Goal: Communication & Community: Answer question/provide support

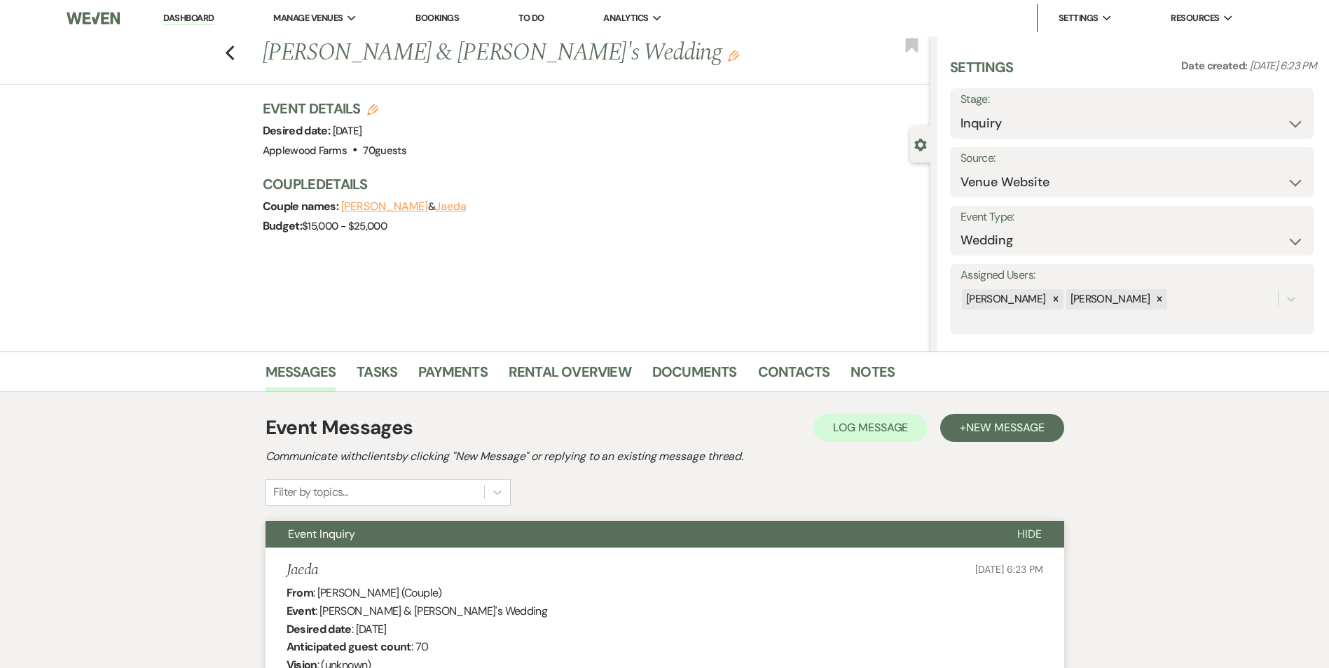
click at [198, 19] on link "Dashboard" at bounding box center [188, 18] width 50 height 13
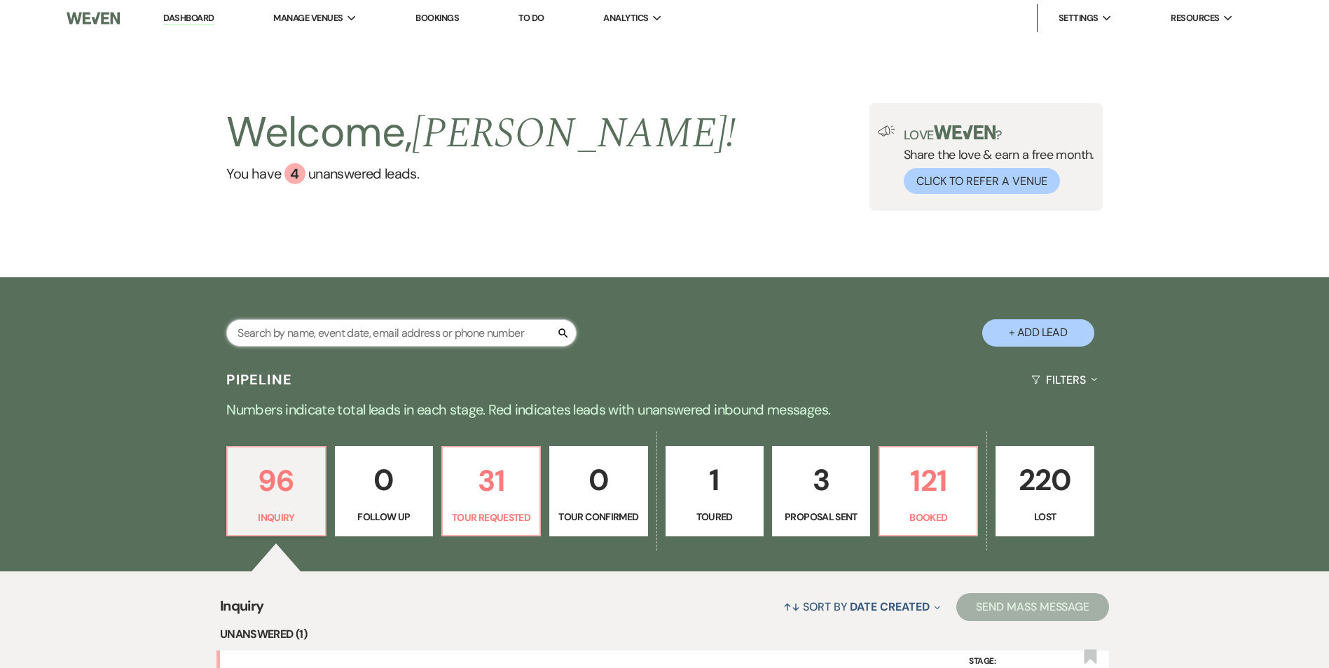
click at [472, 340] on input "text" at bounding box center [401, 333] width 350 height 27
type input "[PERSON_NAME]"
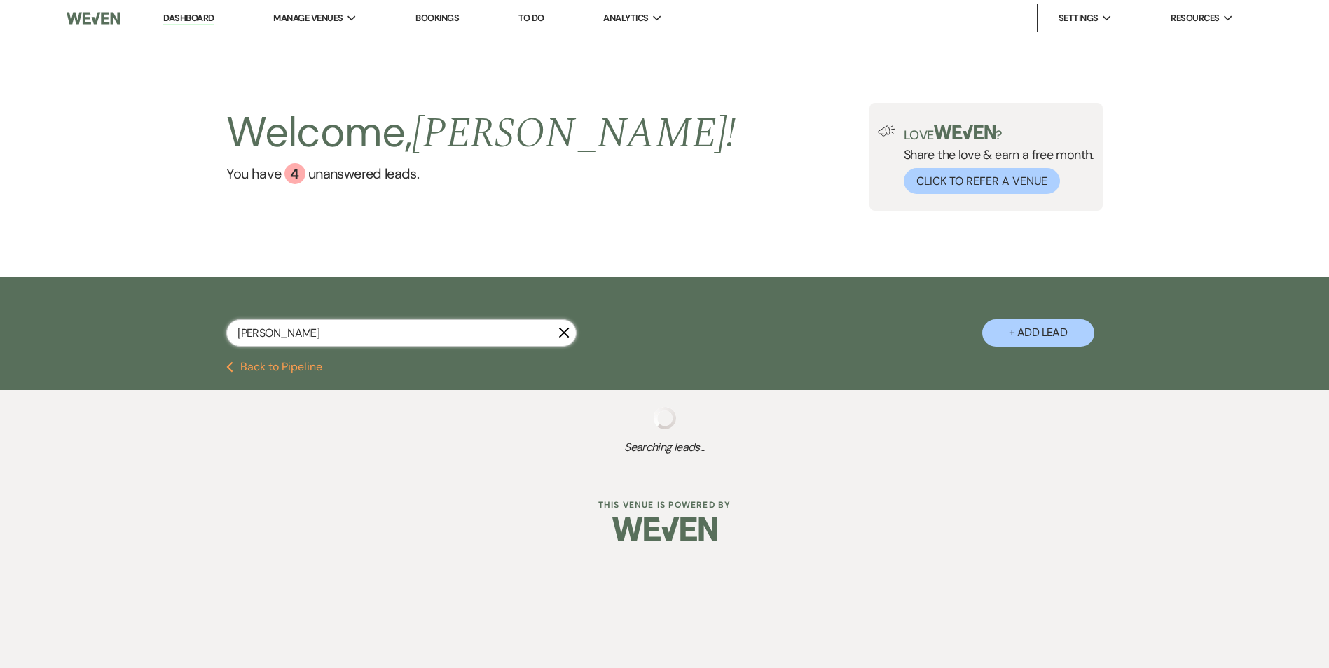
select select "8"
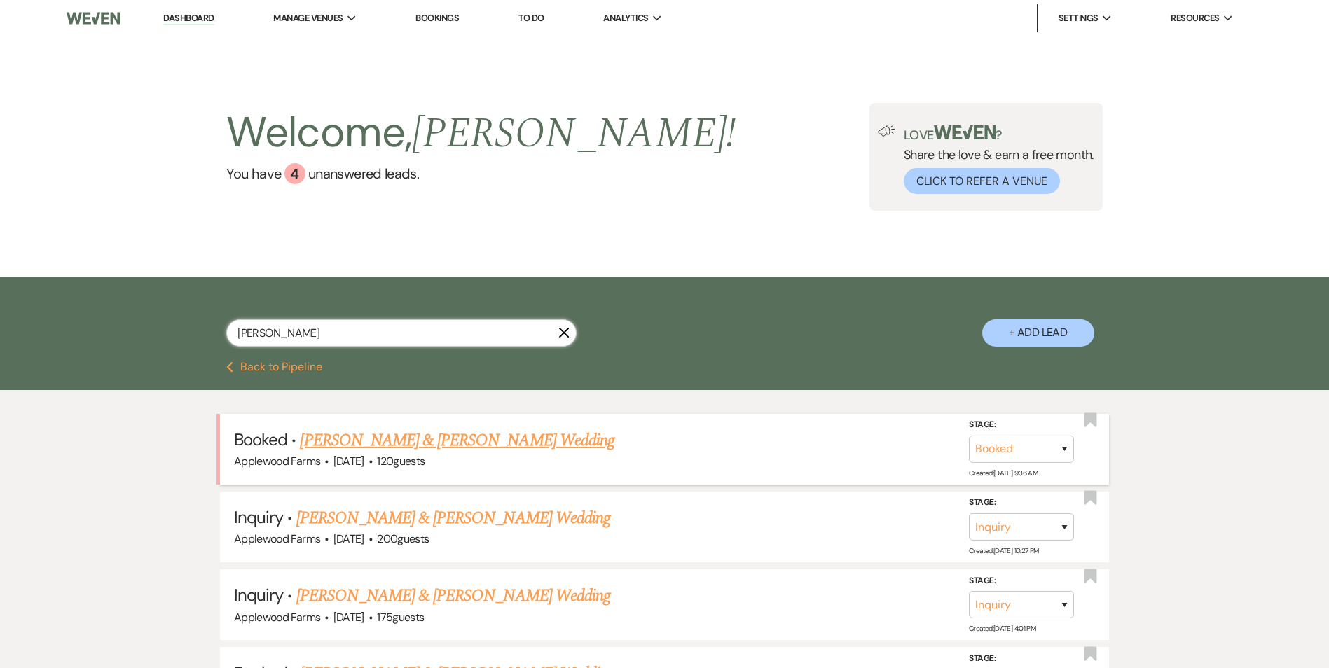
type input "[PERSON_NAME]"
click at [481, 437] on link "[PERSON_NAME] & [PERSON_NAME] Wedding" at bounding box center [457, 440] width 314 height 25
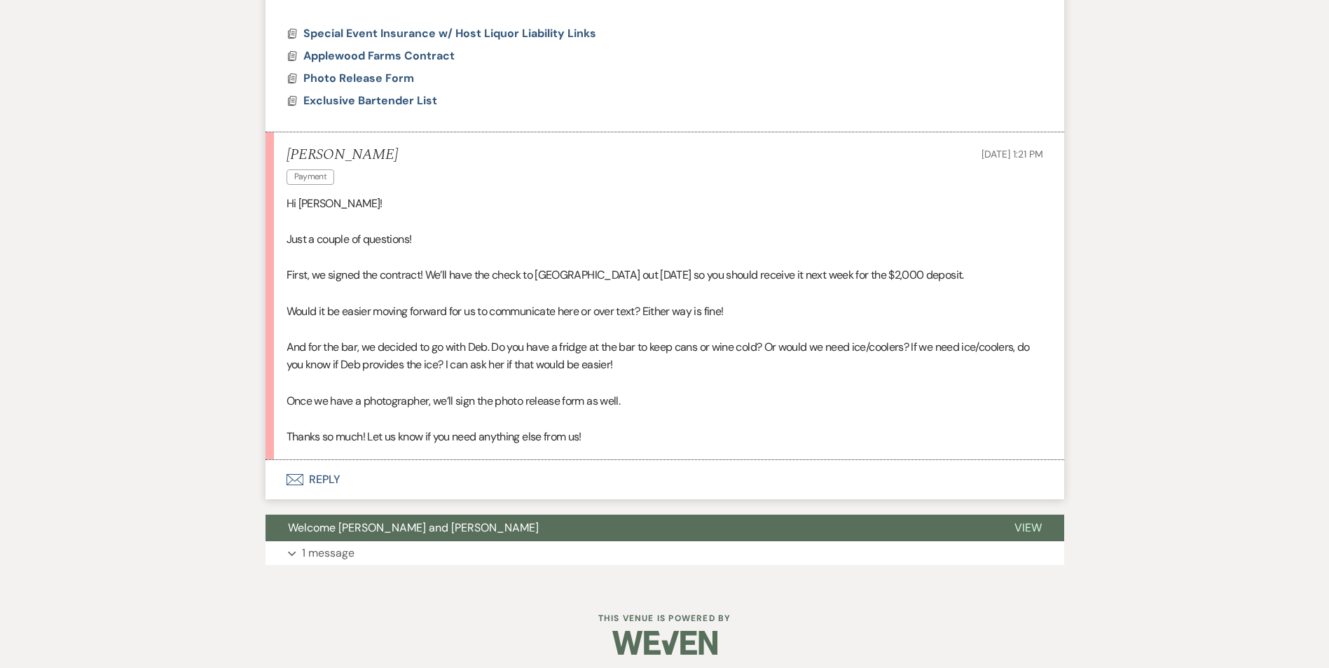
scroll to position [808, 0]
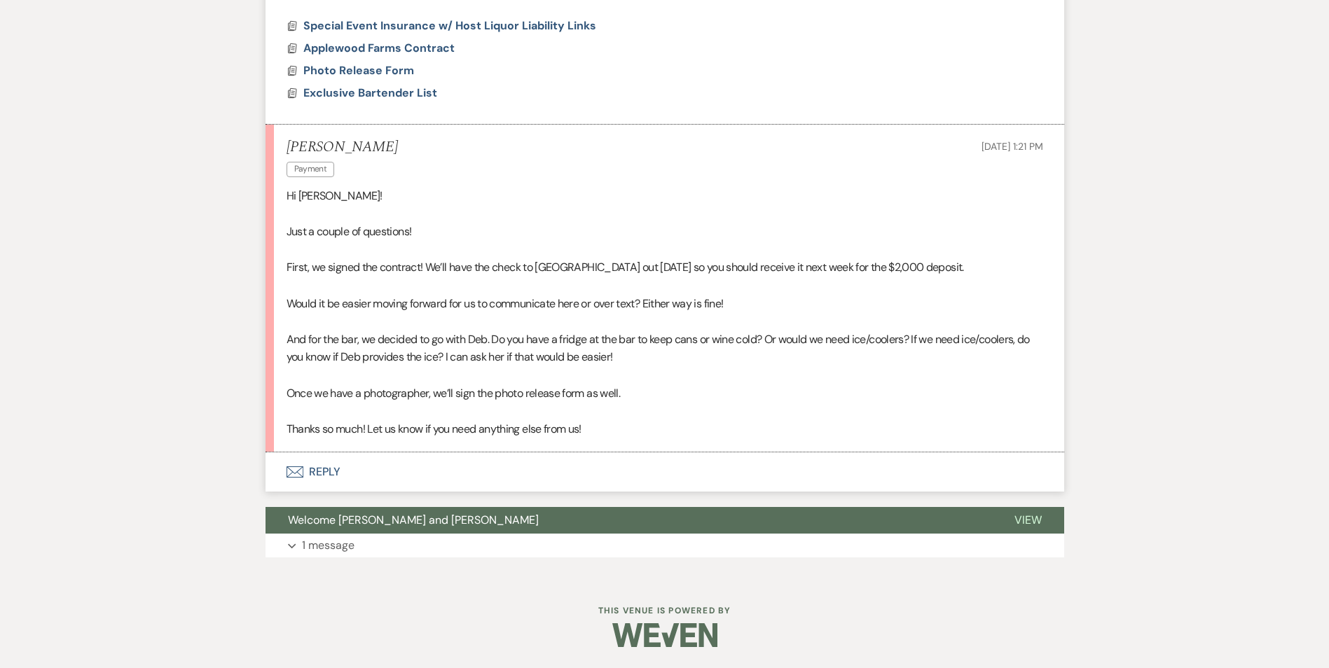
click at [320, 473] on button "Envelope Reply" at bounding box center [665, 472] width 799 height 39
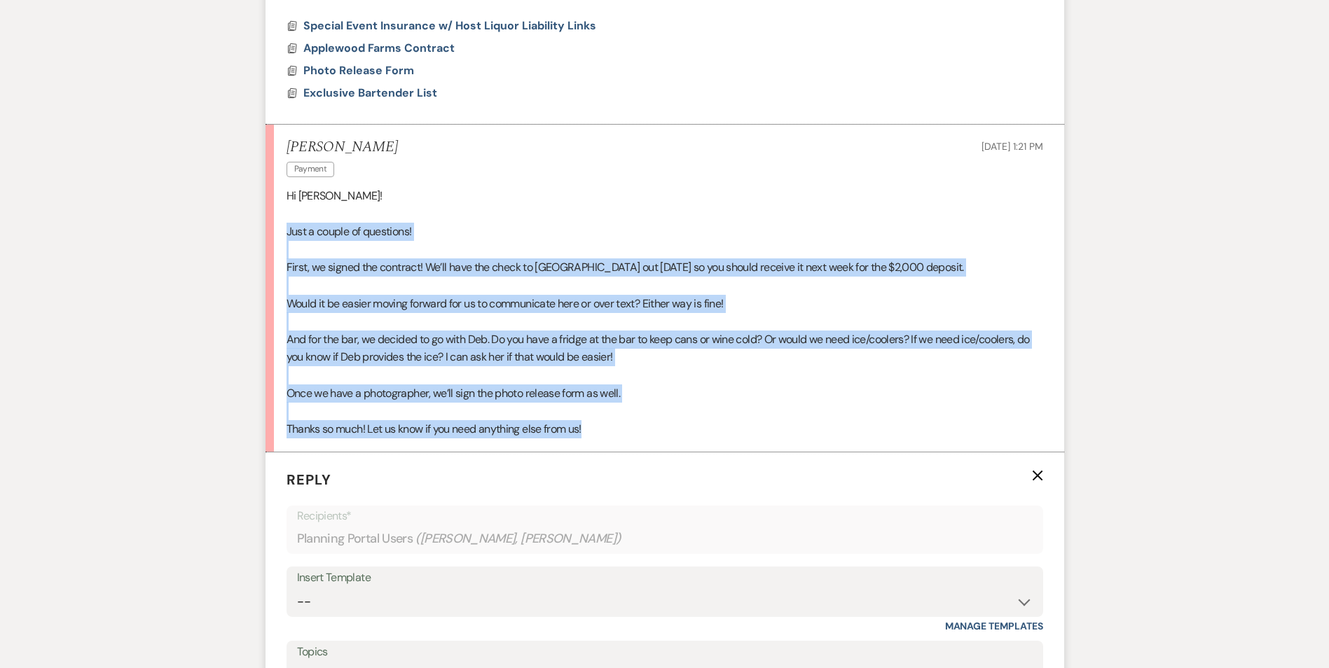
drag, startPoint x: 646, startPoint y: 420, endPoint x: 283, endPoint y: 238, distance: 405.8
click at [283, 238] on li "[PERSON_NAME] Payment [DATE] 1:21 PM Hi [PERSON_NAME]! Just a couple of questio…" at bounding box center [665, 289] width 799 height 328
drag, startPoint x: 283, startPoint y: 238, endPoint x: 320, endPoint y: 233, distance: 36.9
copy div "Just a couple of questions! First, we signed the contract! We’ll have the check…"
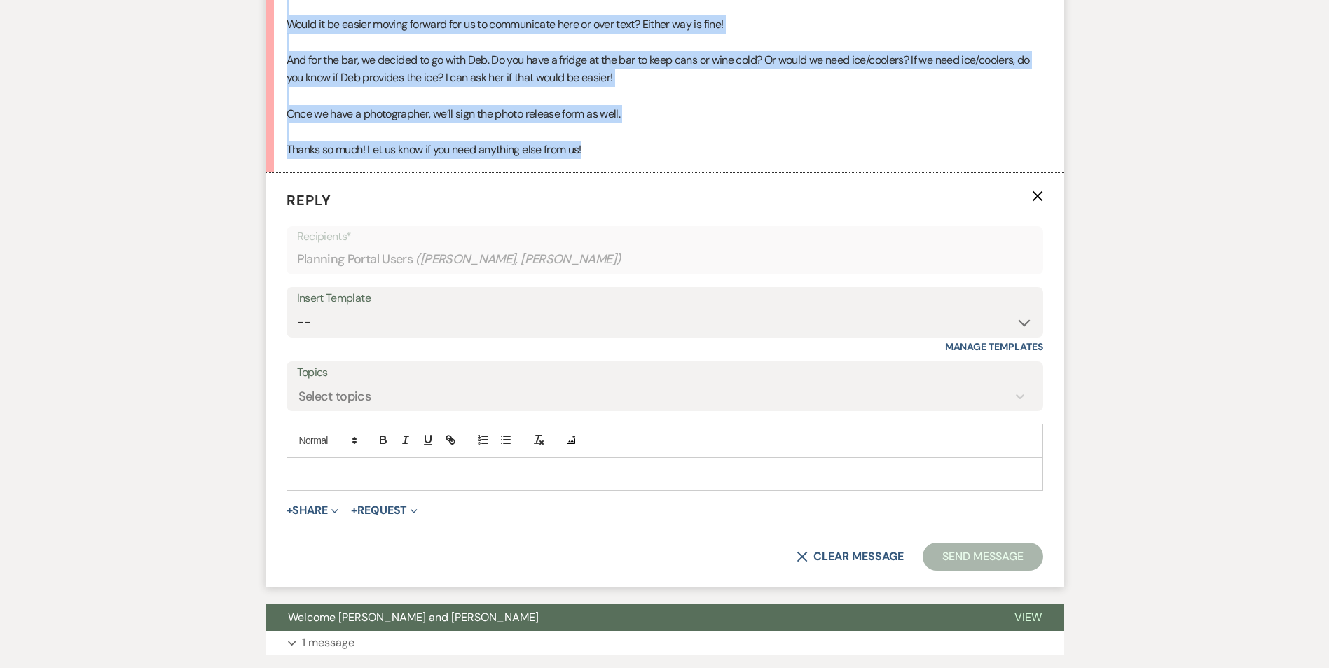
scroll to position [1158, 0]
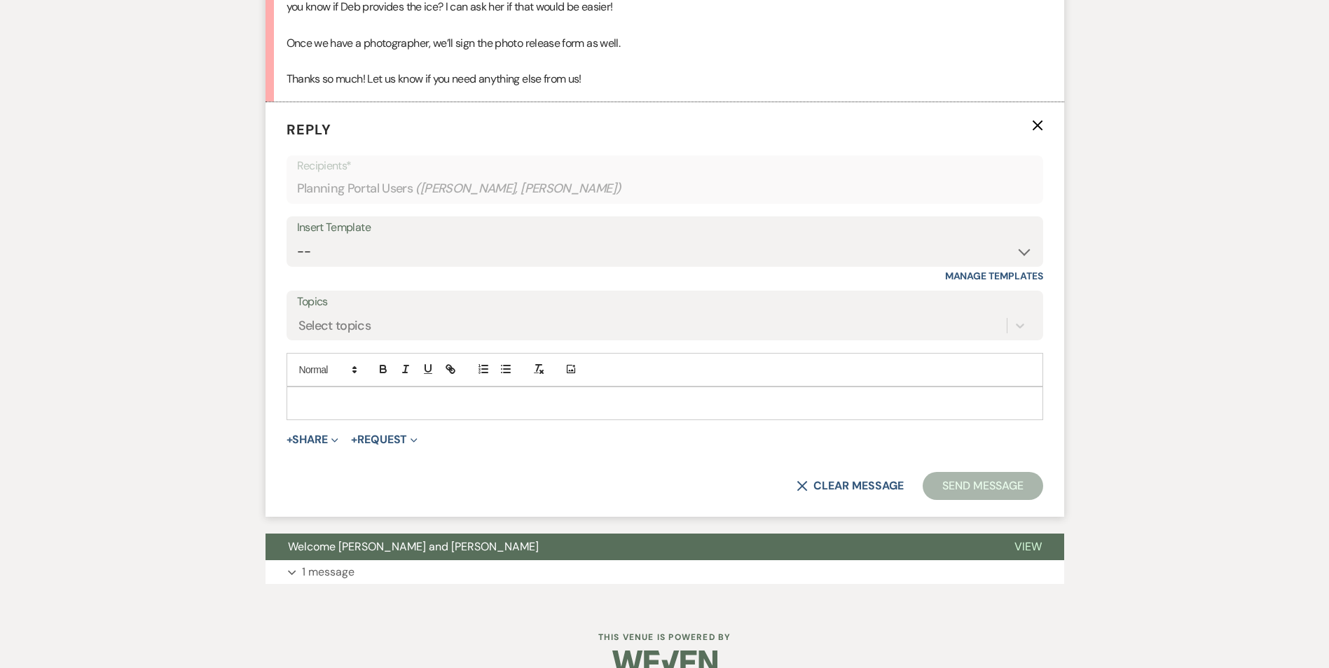
click at [315, 401] on p at bounding box center [665, 403] width 734 height 15
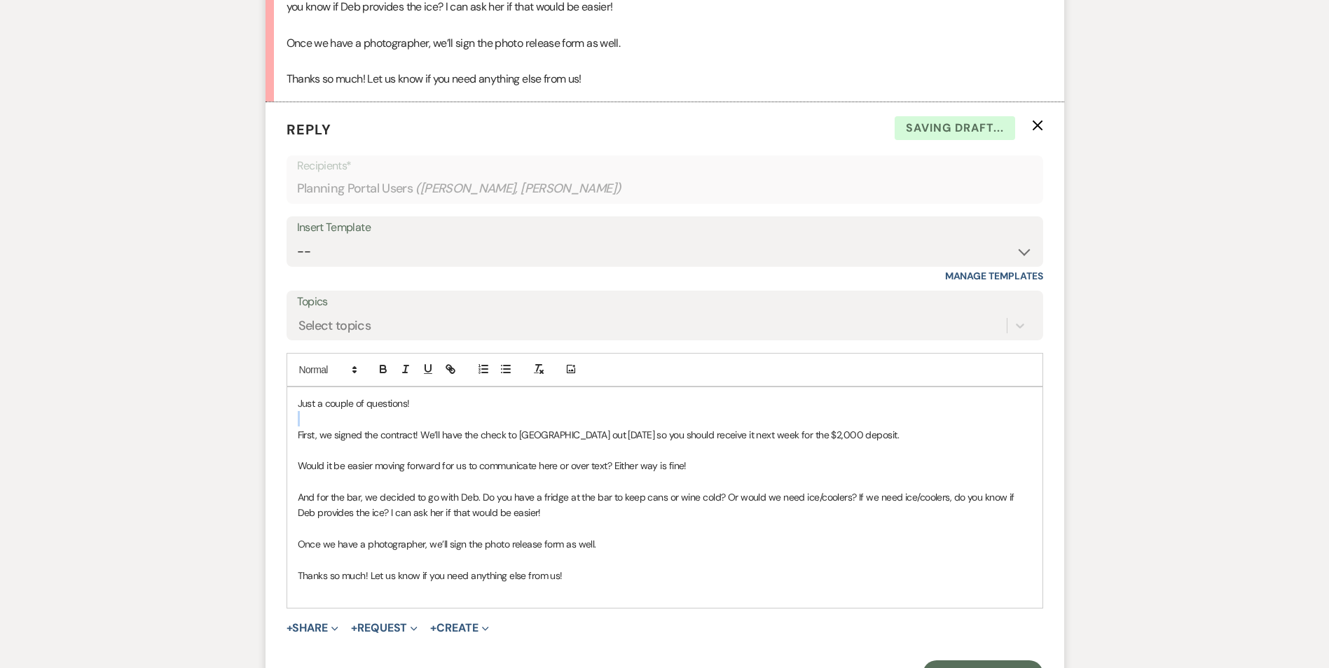
drag, startPoint x: 420, startPoint y: 406, endPoint x: 308, endPoint y: 418, distance: 112.7
click at [308, 418] on div "Just a couple of questions! First, we signed the contract! We’ll have the check…" at bounding box center [664, 497] width 755 height 221
drag, startPoint x: 413, startPoint y: 406, endPoint x: 305, endPoint y: 410, distance: 107.3
click at [305, 410] on p "Just a couple of questions!" at bounding box center [665, 403] width 734 height 15
drag, startPoint x: 297, startPoint y: 405, endPoint x: 392, endPoint y: 413, distance: 95.0
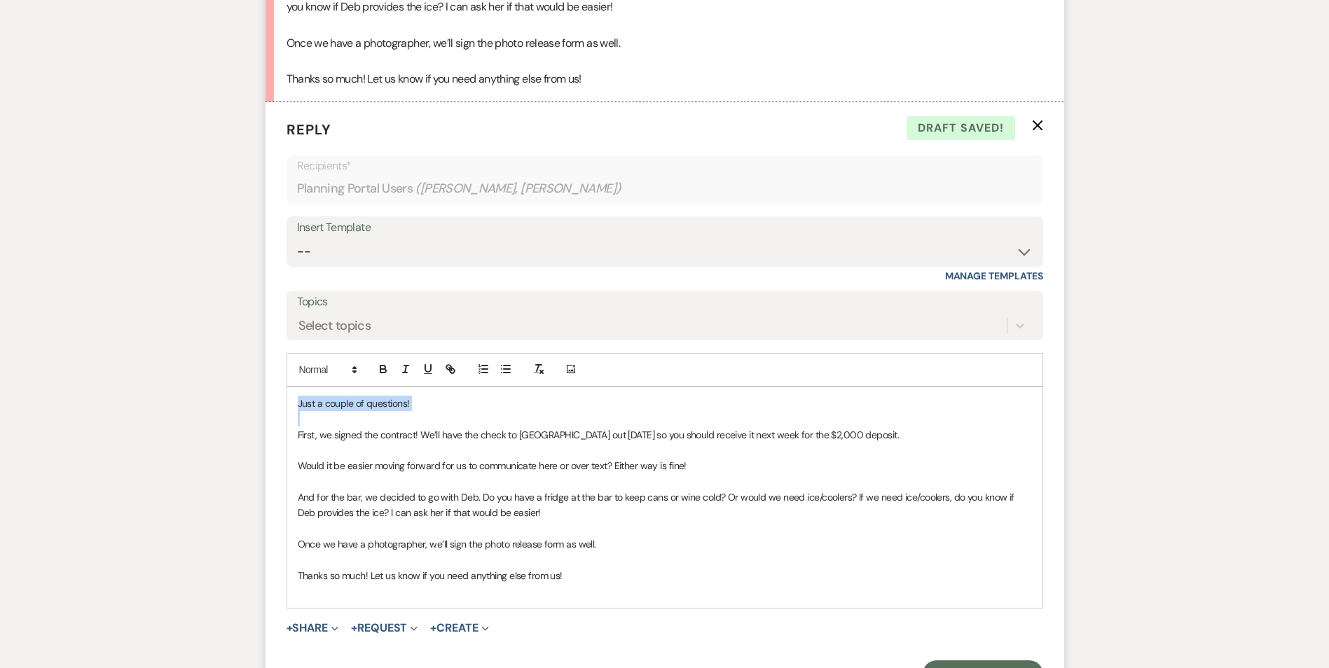
click at [392, 413] on div "Just a couple of questions! First, we signed the contract! We’ll have the check…" at bounding box center [664, 497] width 755 height 221
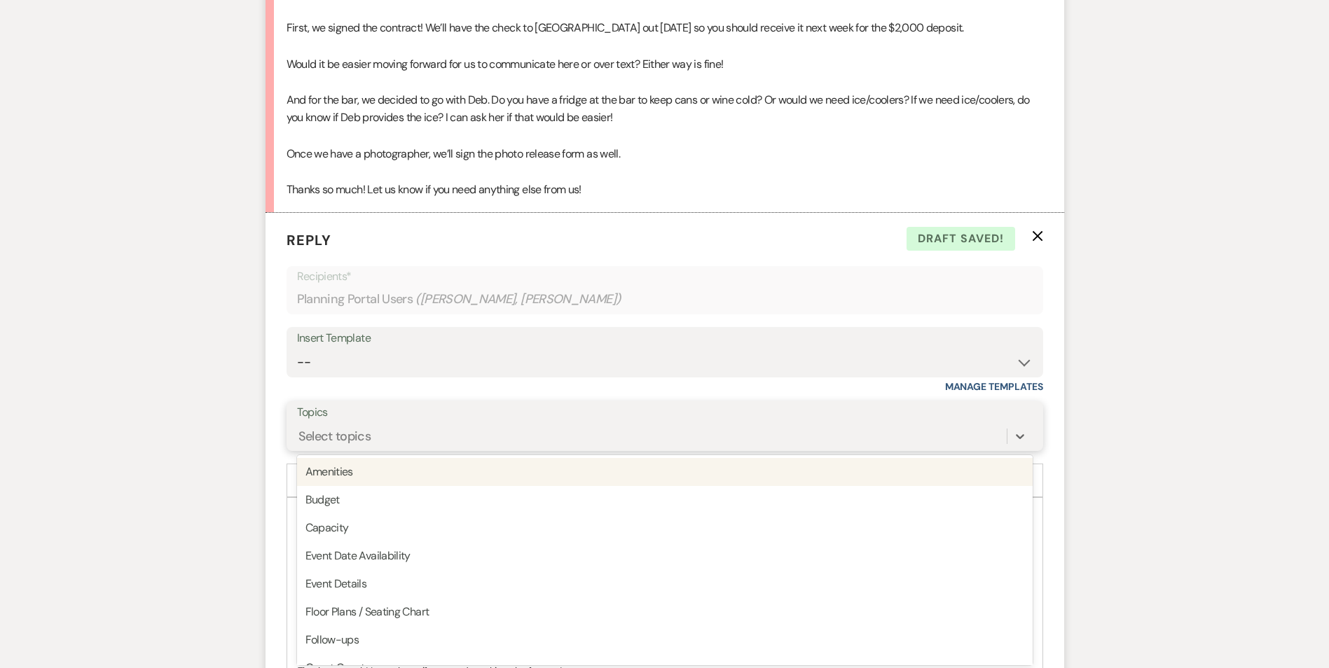
scroll to position [1050, 0]
click at [359, 448] on div "option Amenities focused, 1 of 20. 20 results available. Use Up and Down to cho…" at bounding box center [665, 434] width 736 height 27
click at [370, 432] on div "Select topics" at bounding box center [334, 433] width 73 height 19
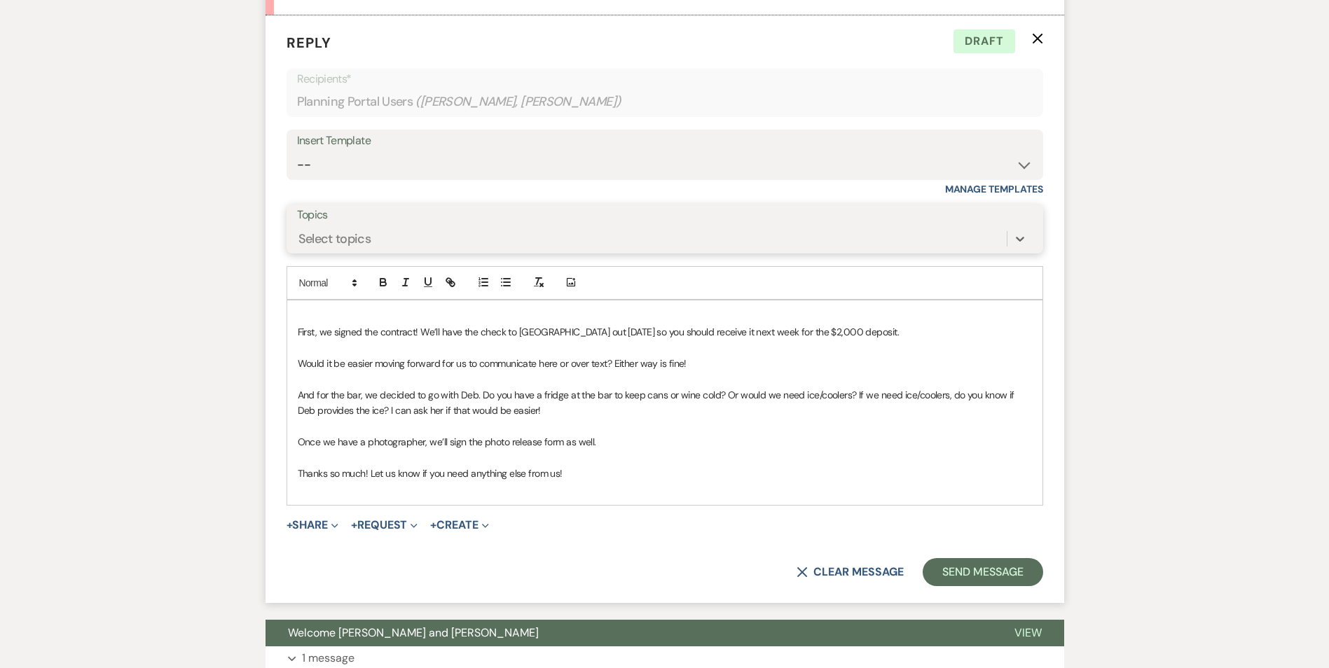
scroll to position [1261, 0]
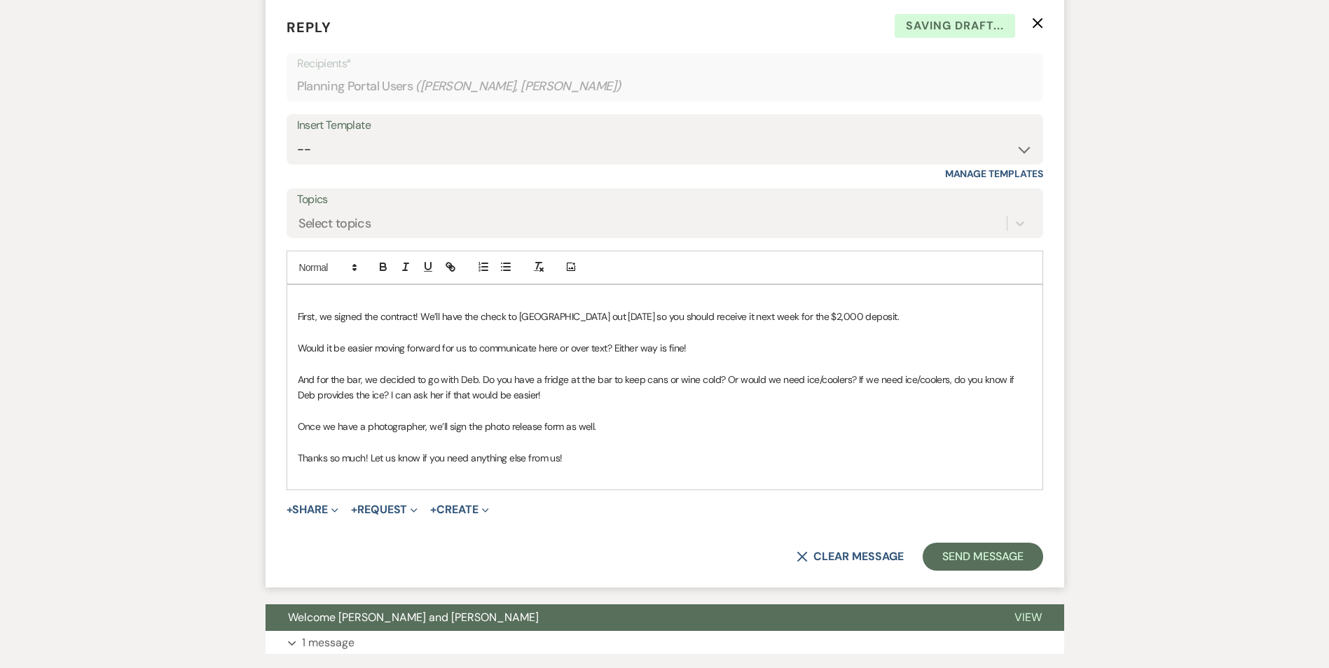
click at [1044, 20] on form "Reply X Saving draft... Recipients* Planning Portal Users ( [PERSON_NAME], [PER…" at bounding box center [665, 293] width 799 height 587
click at [1039, 21] on use "button" at bounding box center [1037, 23] width 11 height 11
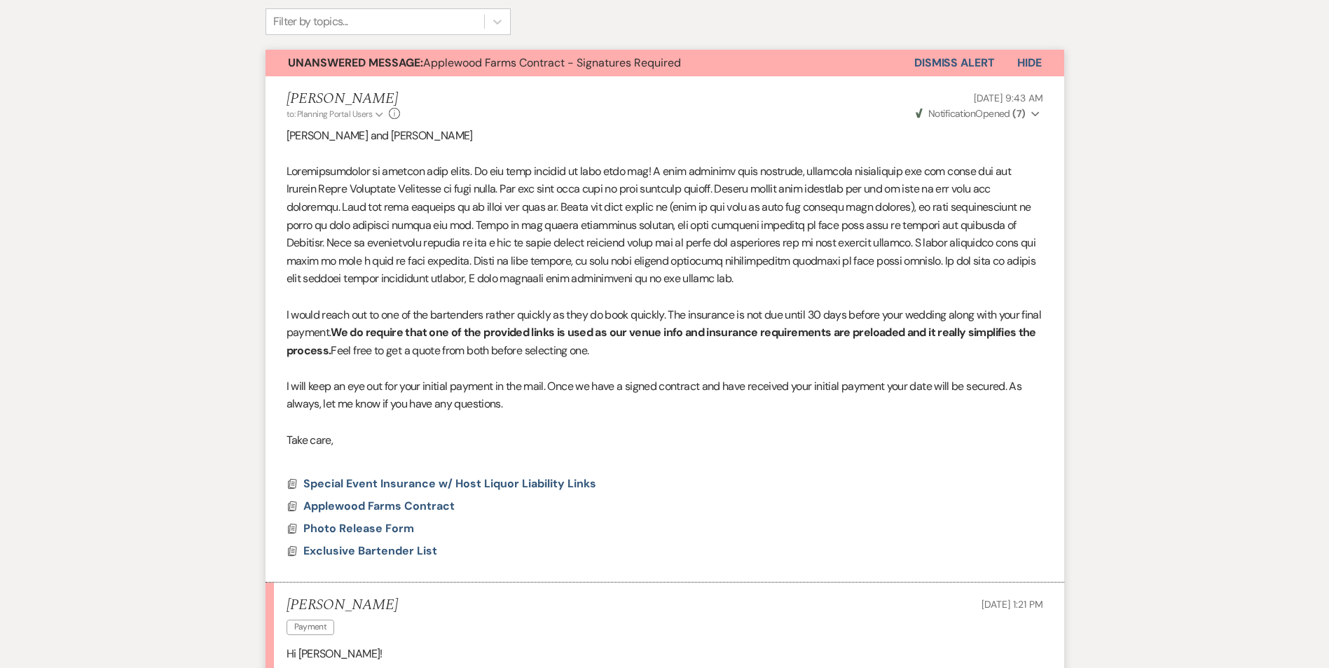
scroll to position [247, 0]
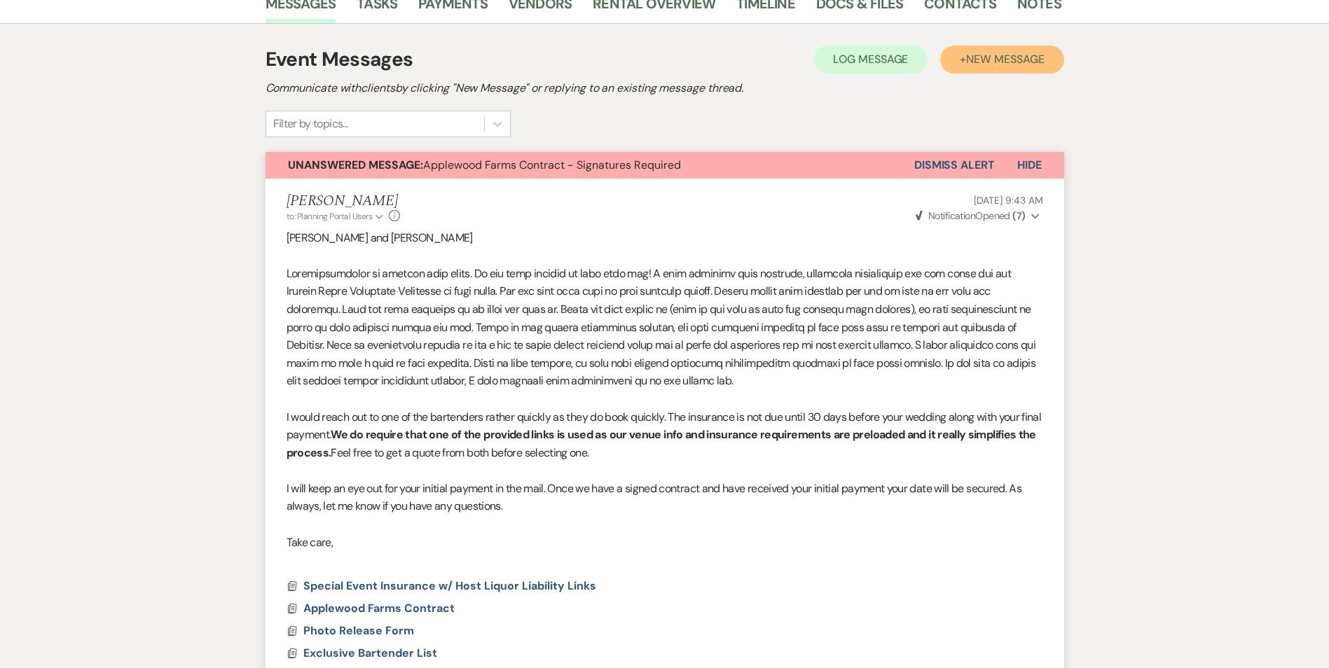
click at [1008, 50] on button "+ New Message" at bounding box center [1001, 60] width 123 height 28
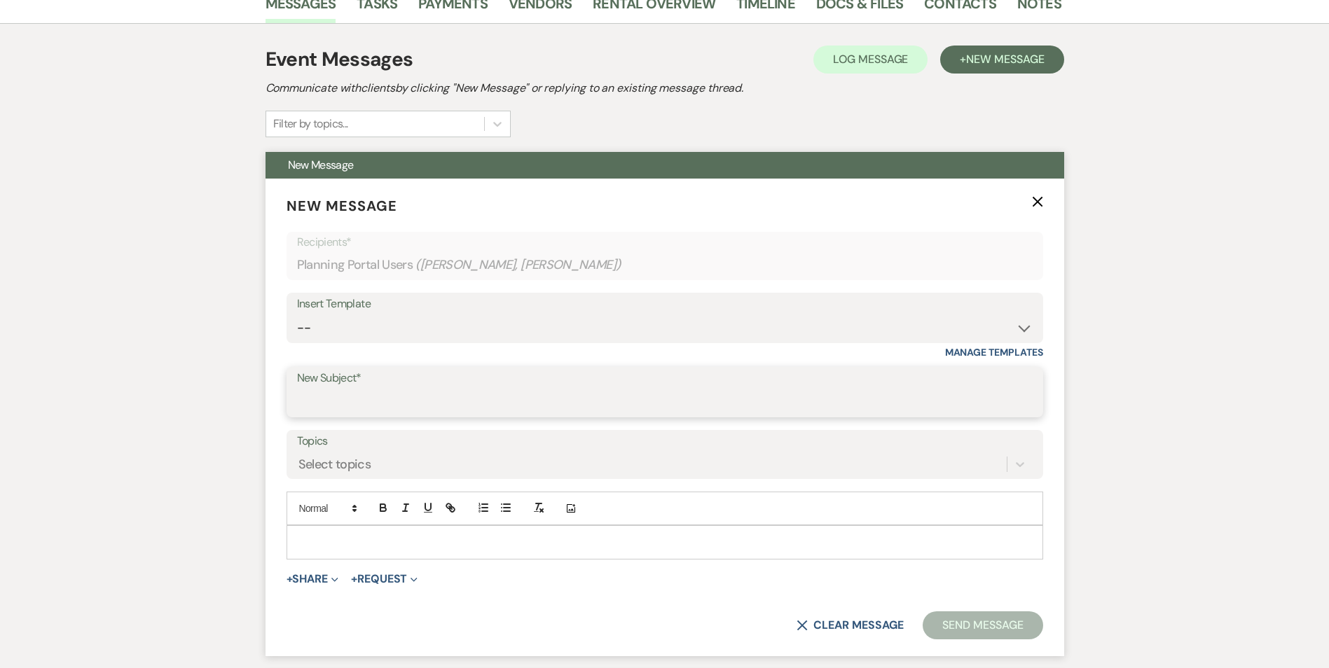
click at [332, 399] on input "New Subject*" at bounding box center [665, 402] width 736 height 27
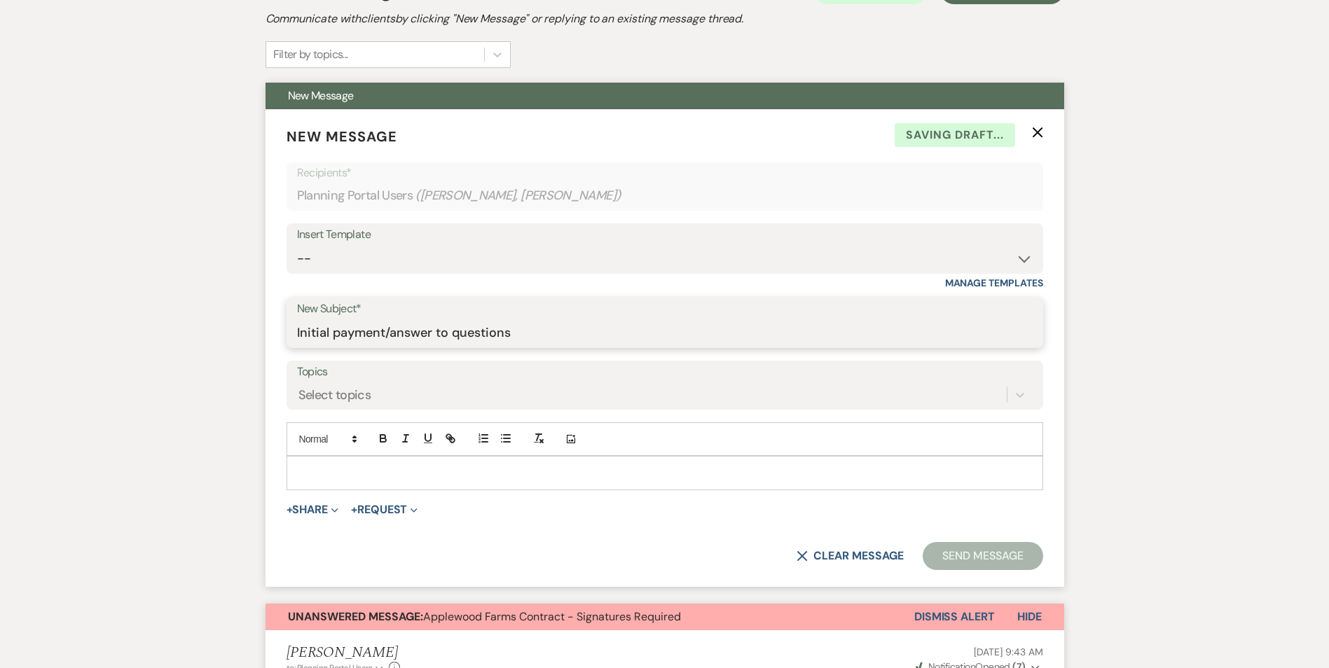
scroll to position [317, 0]
type input "Initial payment/answer to questions"
click at [343, 466] on p at bounding box center [665, 472] width 734 height 15
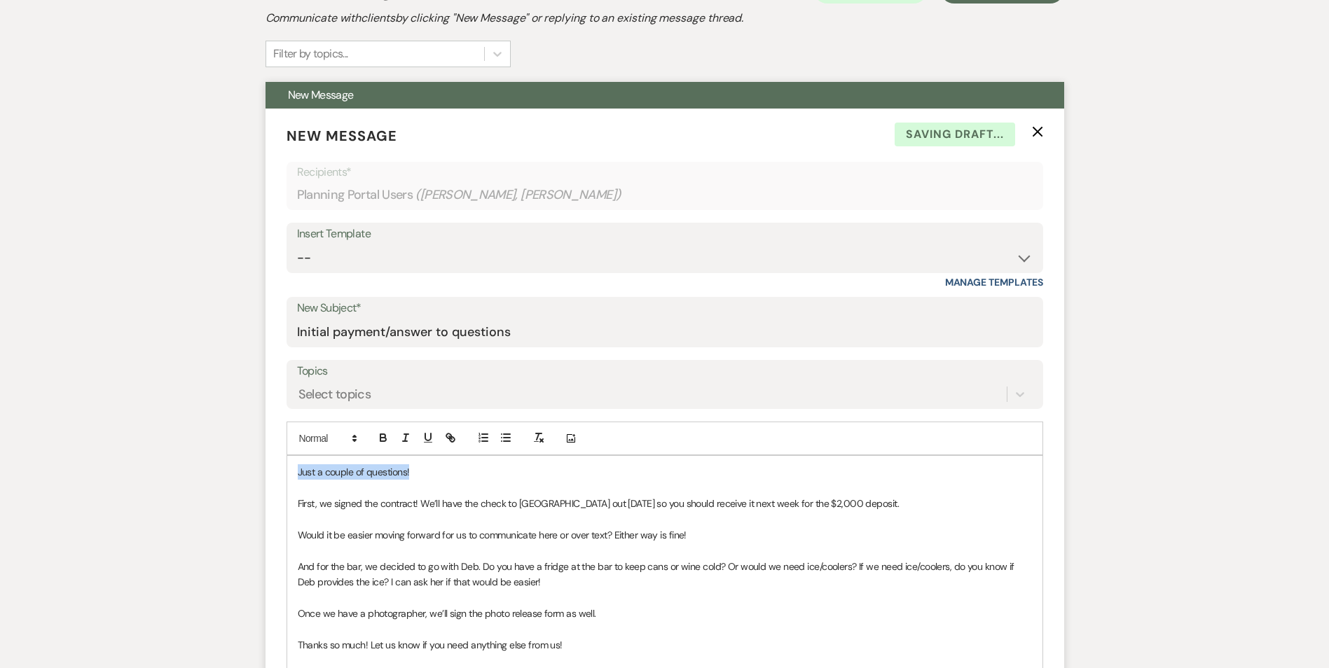
drag, startPoint x: 435, startPoint y: 479, endPoint x: 297, endPoint y: 474, distance: 138.1
click at [298, 474] on p "Just a couple of questions!" at bounding box center [665, 472] width 734 height 15
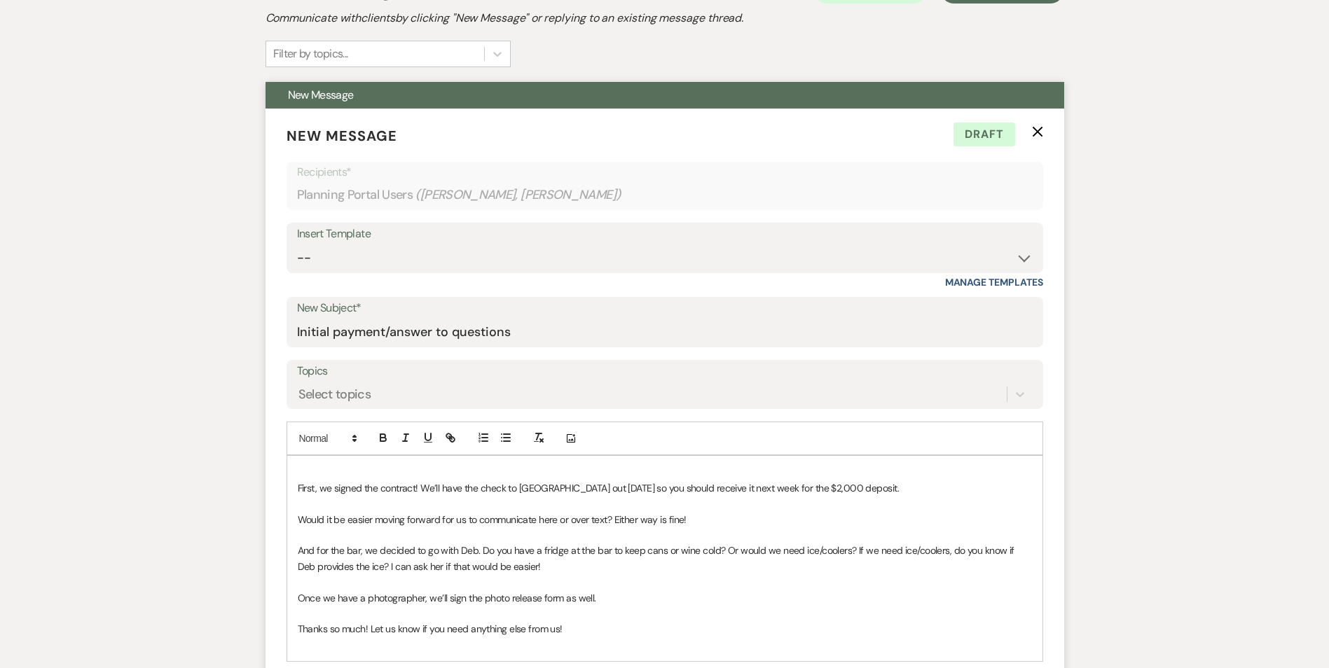
click at [888, 493] on p "First, we signed the contract! We’ll have the check to [GEOGRAPHIC_DATA] out [D…" at bounding box center [665, 488] width 734 height 15
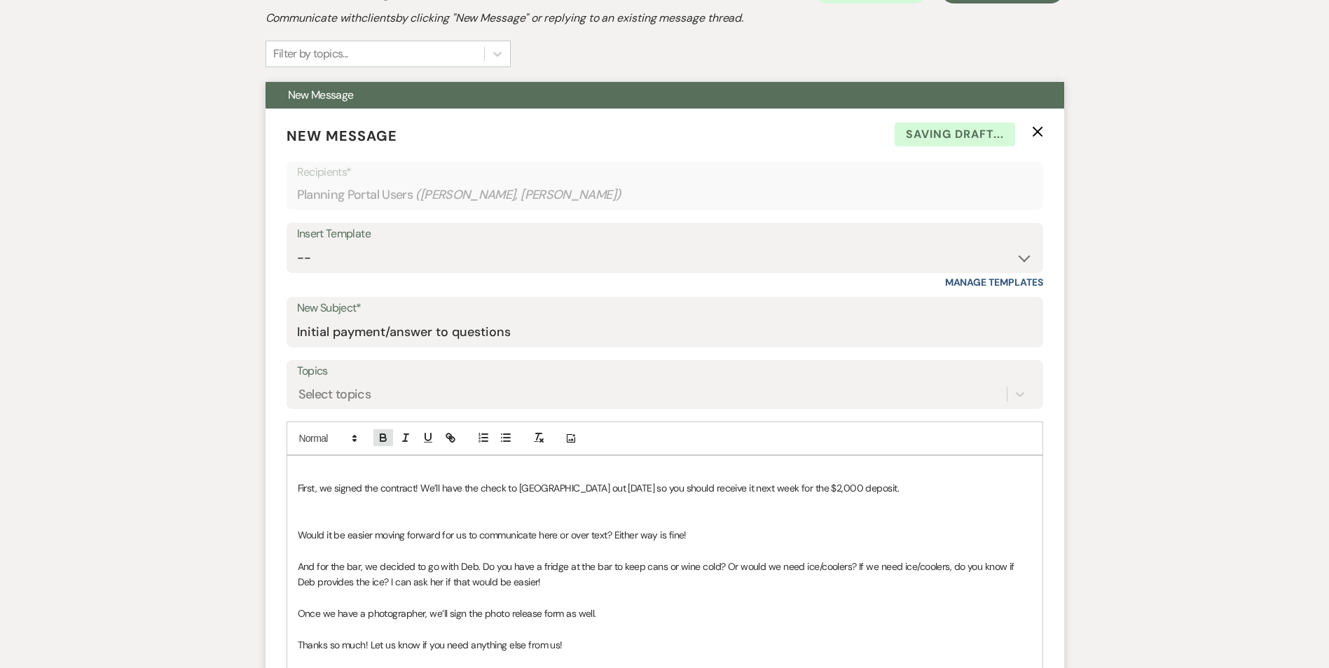
click at [380, 437] on icon "button" at bounding box center [382, 436] width 5 height 4
drag, startPoint x: 316, startPoint y: 506, endPoint x: 332, endPoint y: 500, distance: 17.1
drag, startPoint x: 332, startPoint y: 500, endPoint x: 478, endPoint y: 518, distance: 146.8
click at [478, 518] on p at bounding box center [665, 519] width 734 height 15
click at [434, 507] on p "I received this. Thank you!" at bounding box center [665, 503] width 734 height 15
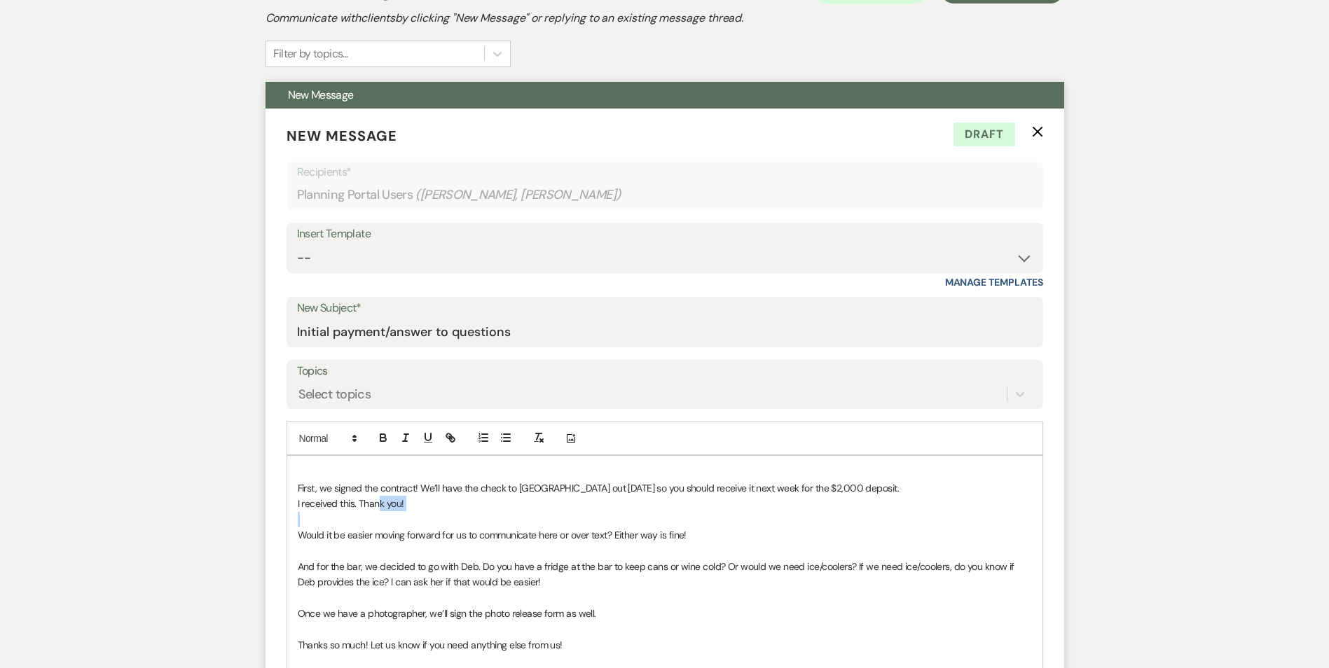
drag, startPoint x: 426, startPoint y: 518, endPoint x: 387, endPoint y: 511, distance: 39.7
click at [387, 511] on div "First, we signed the contract! We’ll have the check to [GEOGRAPHIC_DATA] out [D…" at bounding box center [664, 566] width 755 height 221
drag, startPoint x: 422, startPoint y: 509, endPoint x: 307, endPoint y: 505, distance: 115.0
click at [307, 505] on p "I received this. Thank you!" at bounding box center [665, 503] width 734 height 15
drag, startPoint x: 307, startPoint y: 505, endPoint x: 425, endPoint y: 507, distance: 118.4
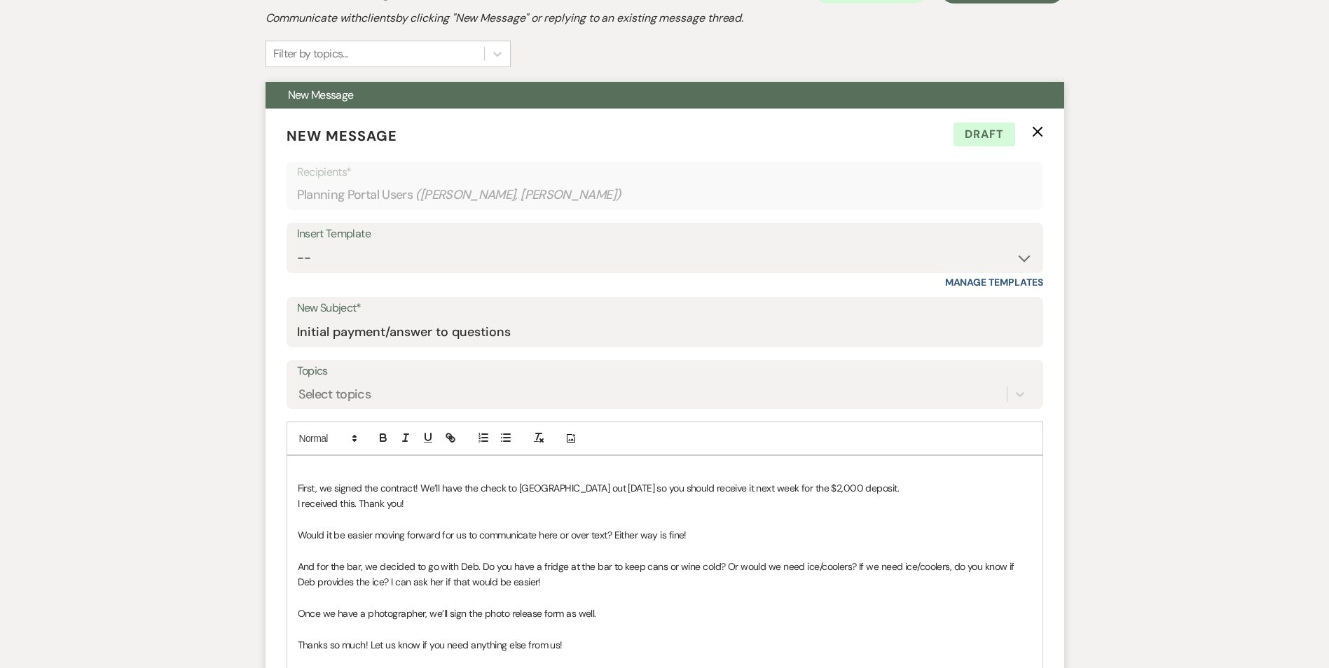
click at [425, 507] on p "I received this. Thank you!" at bounding box center [665, 503] width 734 height 15
click at [385, 438] on icon "button" at bounding box center [382, 436] width 5 height 4
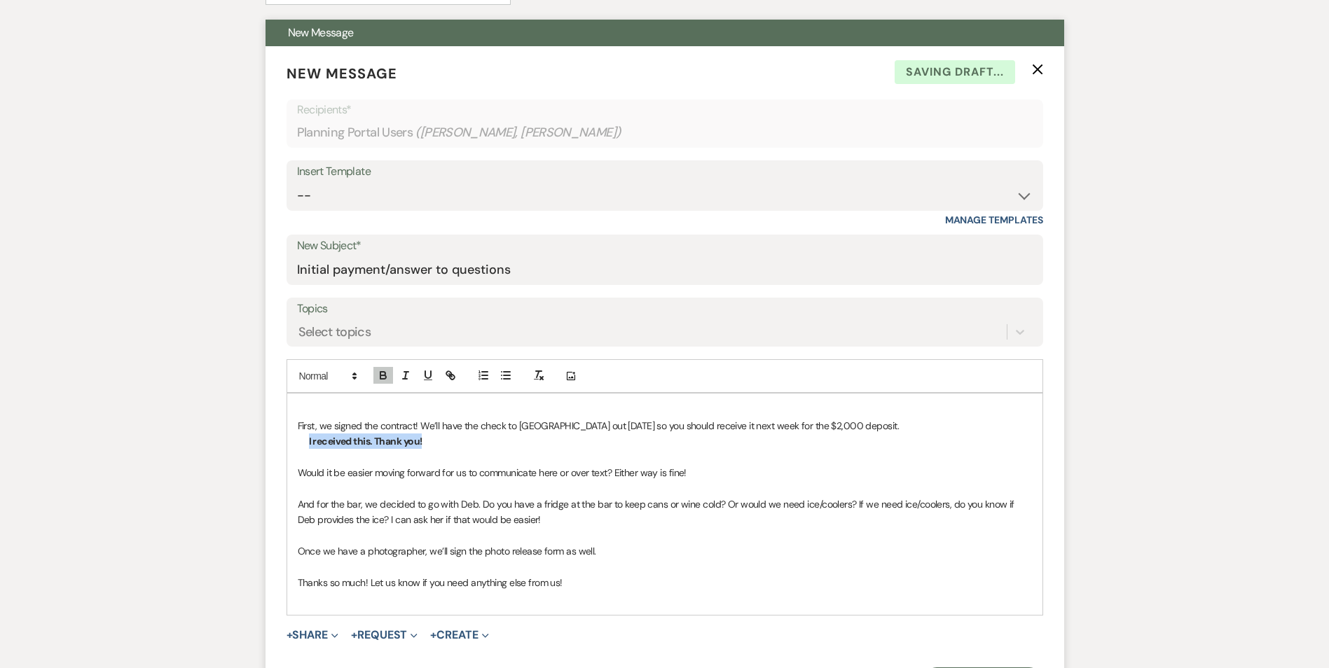
scroll to position [458, 0]
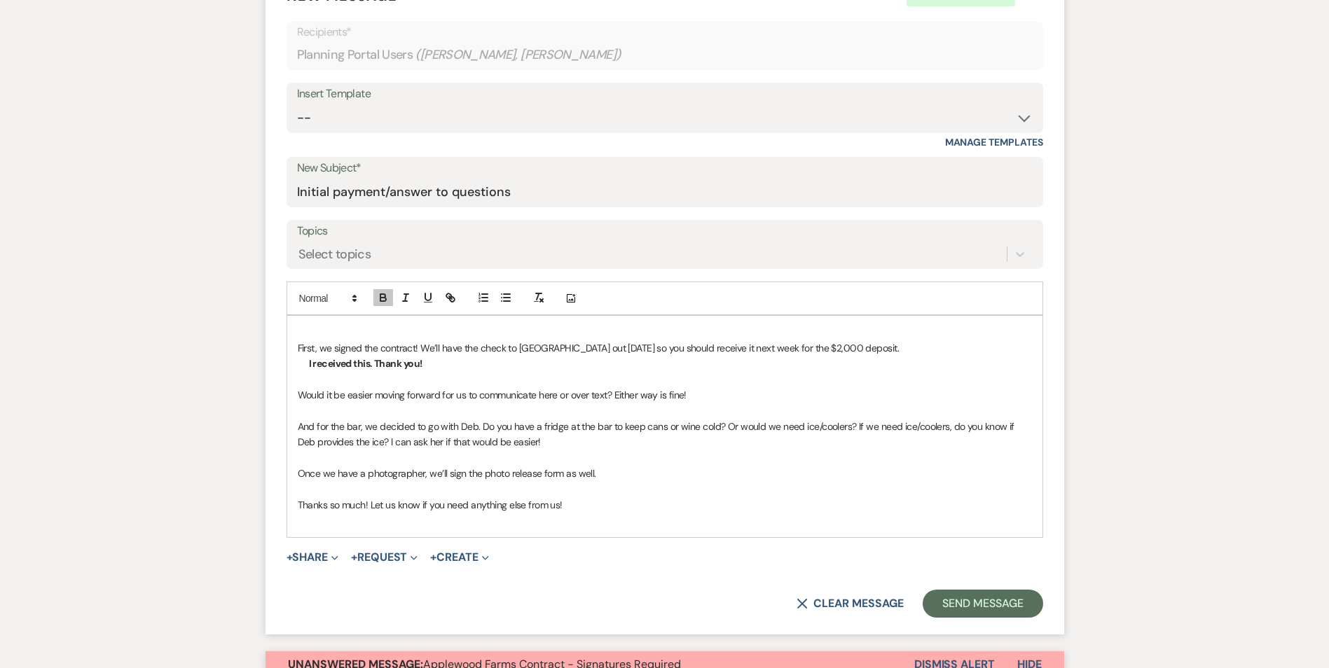
drag, startPoint x: 561, startPoint y: 416, endPoint x: 458, endPoint y: 416, distance: 103.7
click at [557, 416] on p at bounding box center [665, 410] width 734 height 15
click at [305, 380] on p at bounding box center [665, 379] width 734 height 15
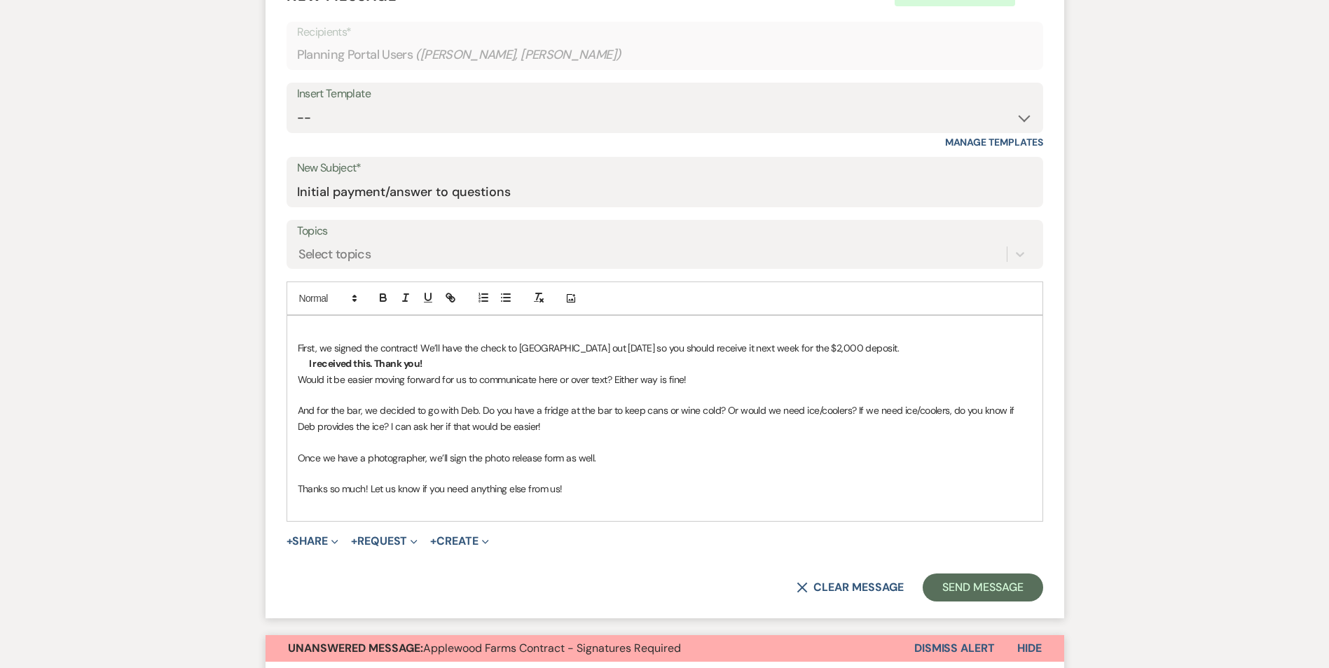
click at [317, 397] on p at bounding box center [665, 394] width 734 height 15
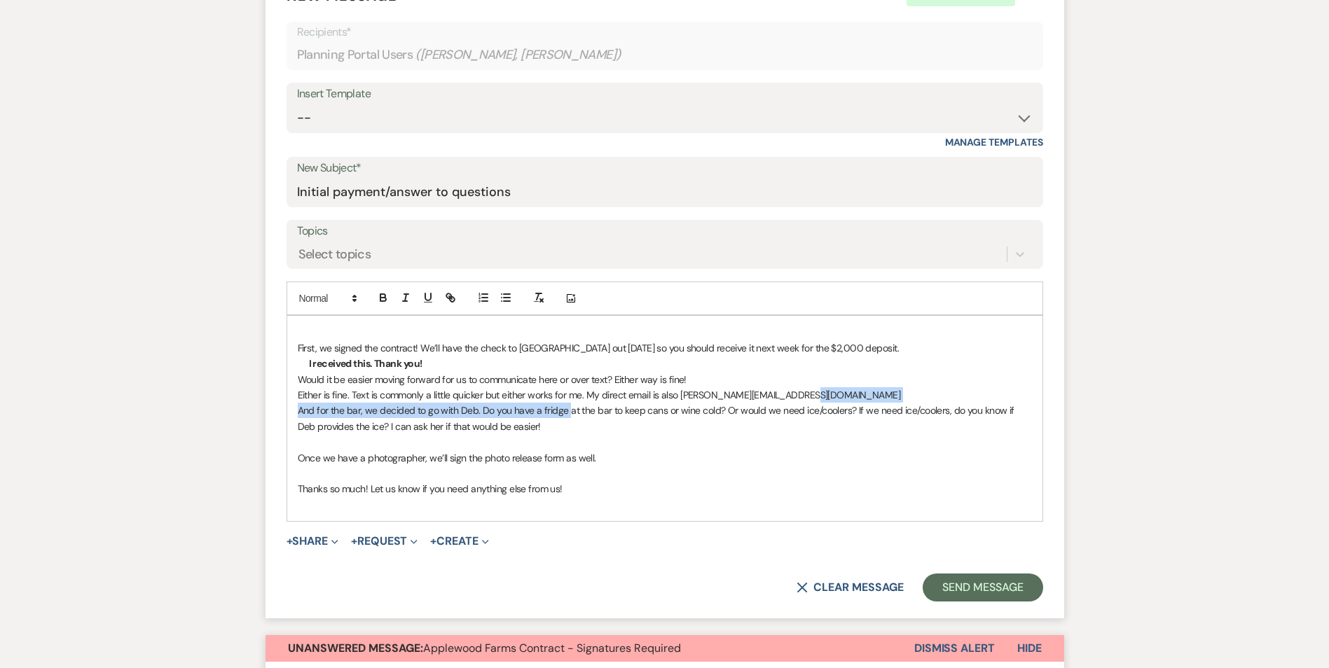
drag, startPoint x: 825, startPoint y: 394, endPoint x: 619, endPoint y: 403, distance: 205.5
click at [572, 403] on div "First, we signed the contract! We’ll have the check to [GEOGRAPHIC_DATA] out [D…" at bounding box center [664, 418] width 755 height 205
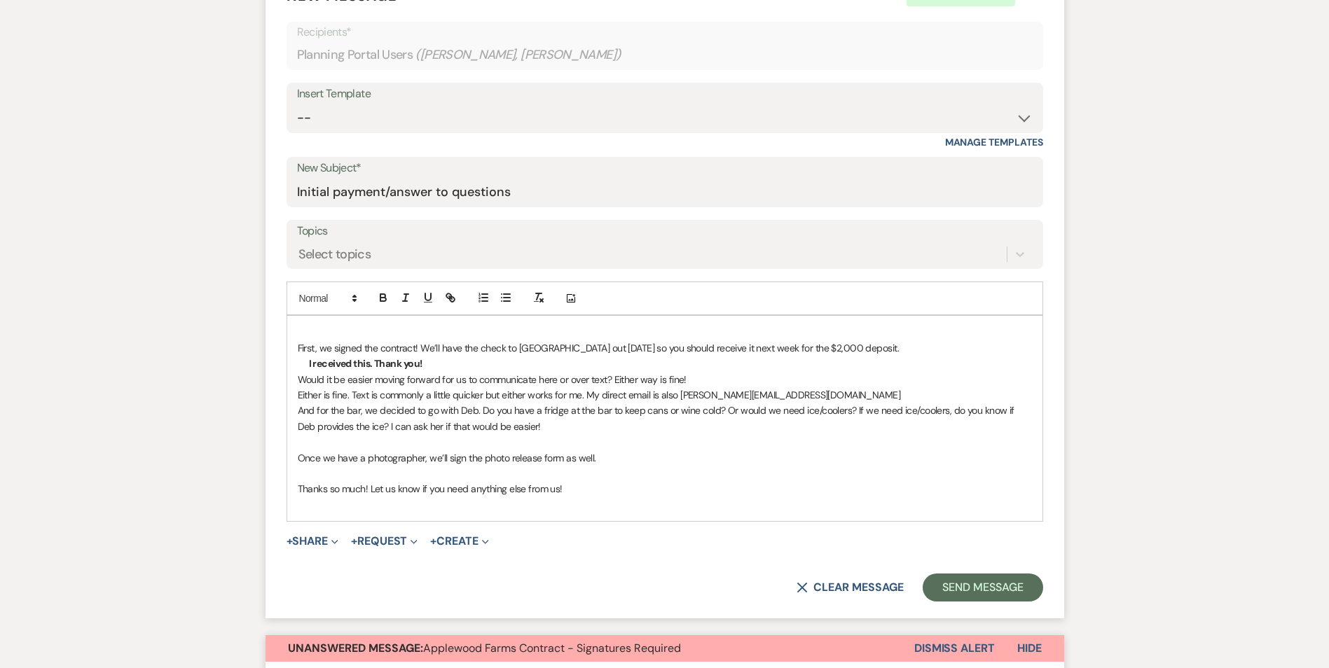
drag, startPoint x: 944, startPoint y: 387, endPoint x: 961, endPoint y: 378, distance: 19.1
click at [948, 385] on p "Would it be easier moving forward for us to communicate here or over text? Eith…" at bounding box center [665, 379] width 734 height 15
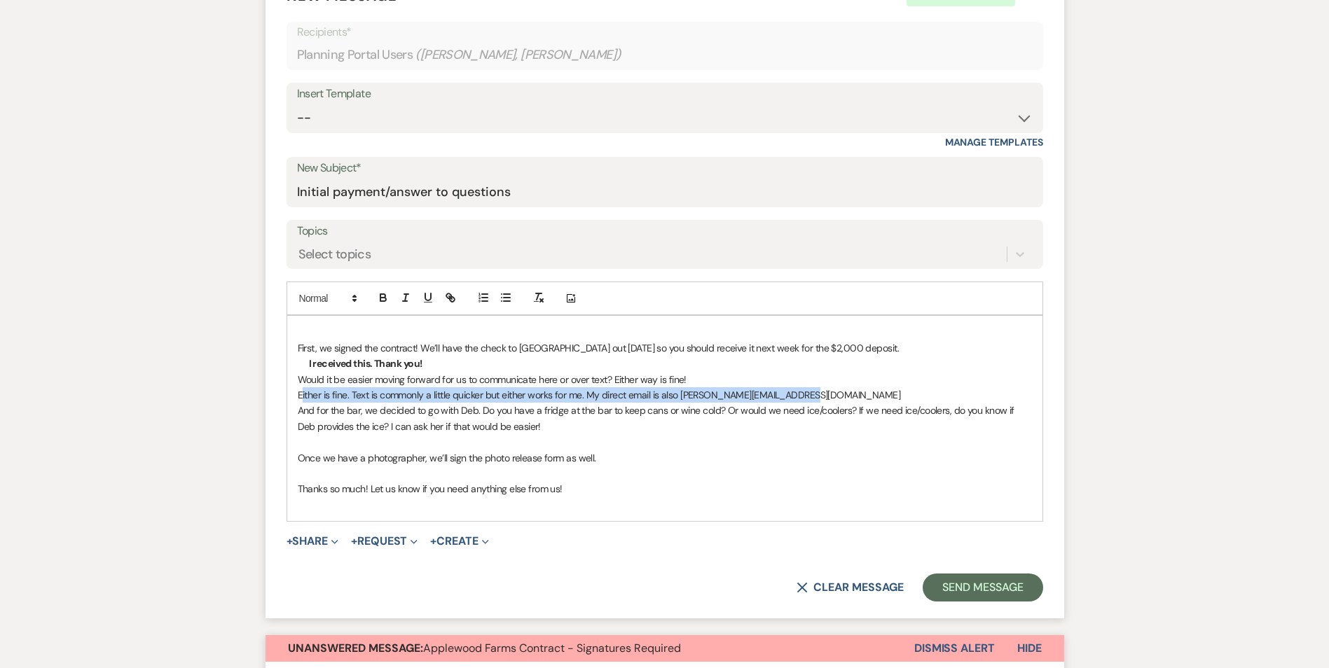
drag, startPoint x: 760, startPoint y: 394, endPoint x: 296, endPoint y: 383, distance: 464.0
click at [310, 390] on p "Either is fine. Text is commonly a little quicker but either works for me. My d…" at bounding box center [665, 394] width 734 height 15
click at [383, 297] on icon "button" at bounding box center [383, 297] width 13 height 13
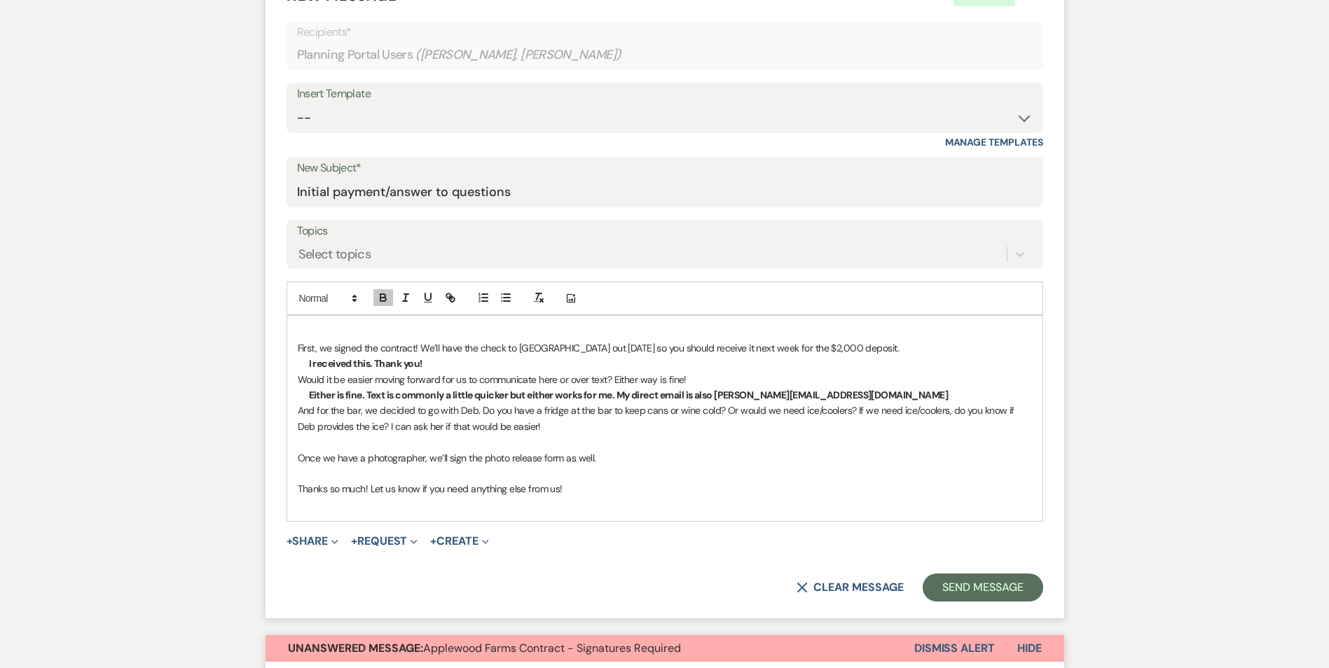
click at [533, 427] on p "And for the bar, we decided to go with Deb. Do you have a fridge at the bar to …" at bounding box center [665, 419] width 734 height 32
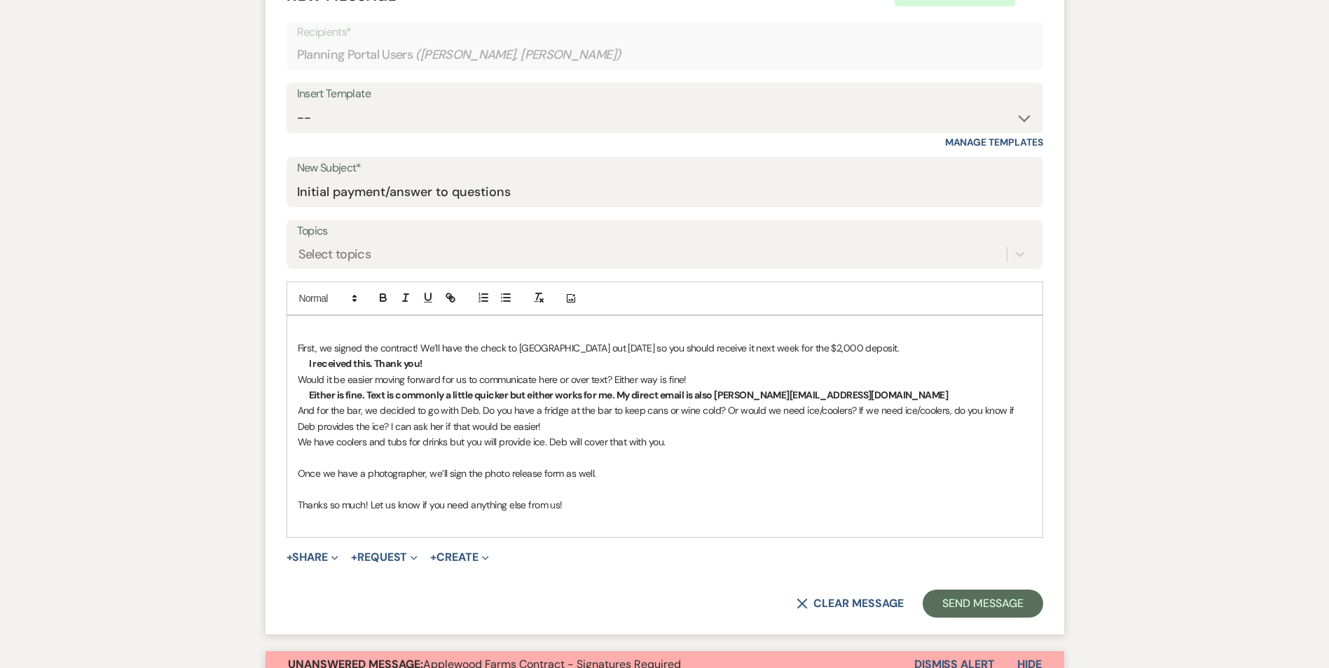
drag, startPoint x: 682, startPoint y: 436, endPoint x: 310, endPoint y: 449, distance: 371.6
click at [310, 449] on p "We have coolers and tubs for drinks but you will provide ice. Deb will cover th…" at bounding box center [665, 441] width 734 height 15
click at [327, 441] on p "We have coolers and tubs for drinks but you will provide ice. Deb will cover th…" at bounding box center [665, 441] width 734 height 15
drag, startPoint x: 307, startPoint y: 443, endPoint x: 682, endPoint y: 444, distance: 374.9
click at [682, 444] on p "We have coolers and tubs for drinks but you will provide ice. Deb will cover th…" at bounding box center [665, 441] width 734 height 15
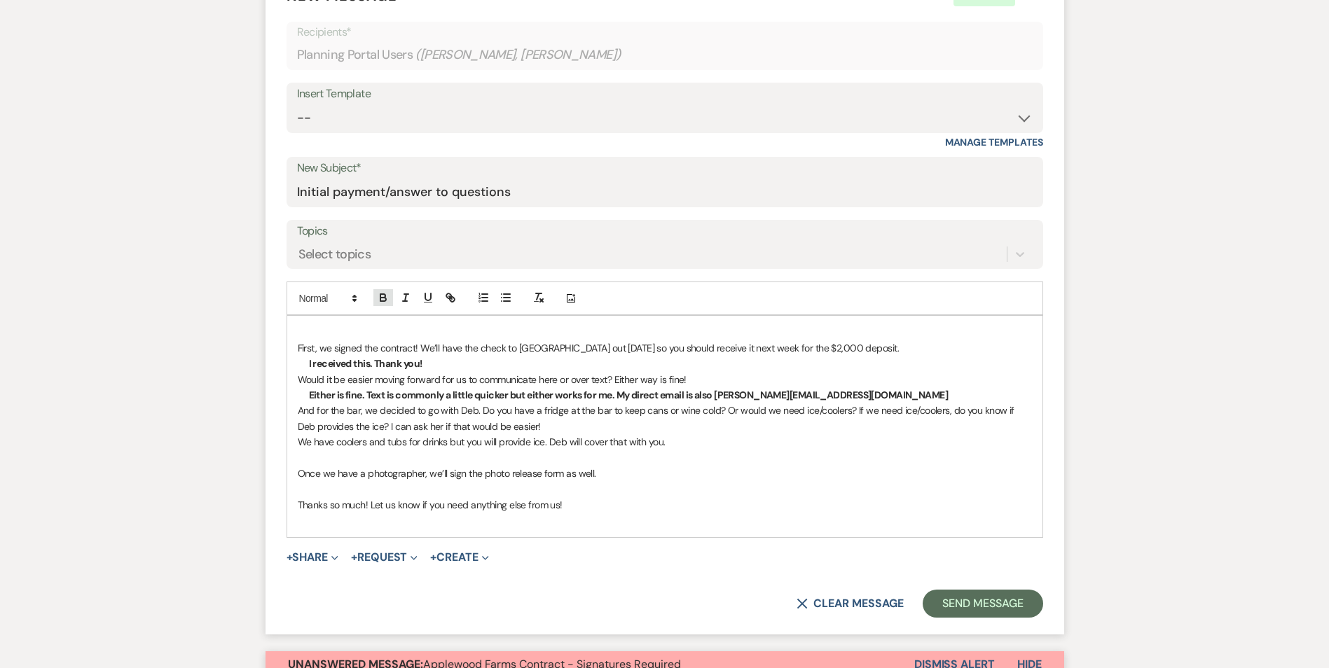
click at [380, 300] on icon "button" at bounding box center [383, 300] width 6 height 4
click at [732, 446] on p "We have coolers and tubs for drinks but you will provide ice. Deb will cover th…" at bounding box center [665, 441] width 734 height 15
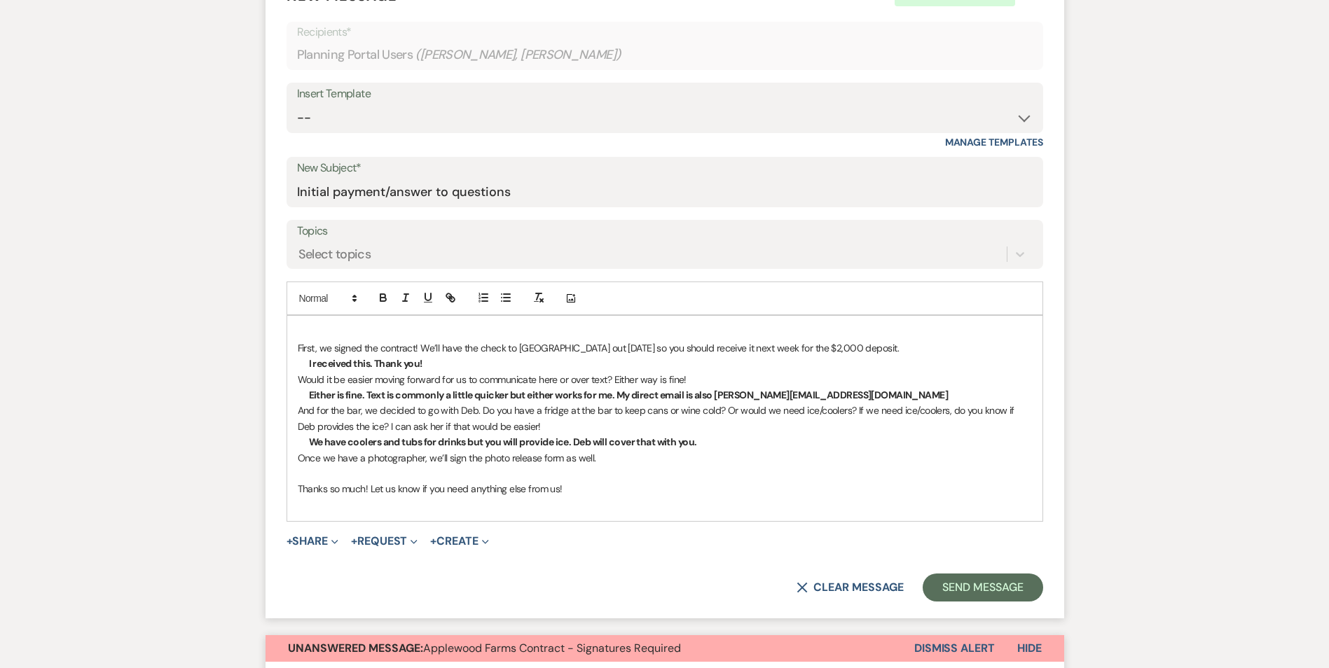
click at [603, 460] on p "Once we have a photographer, we’ll sign the photo release form as well." at bounding box center [665, 458] width 734 height 15
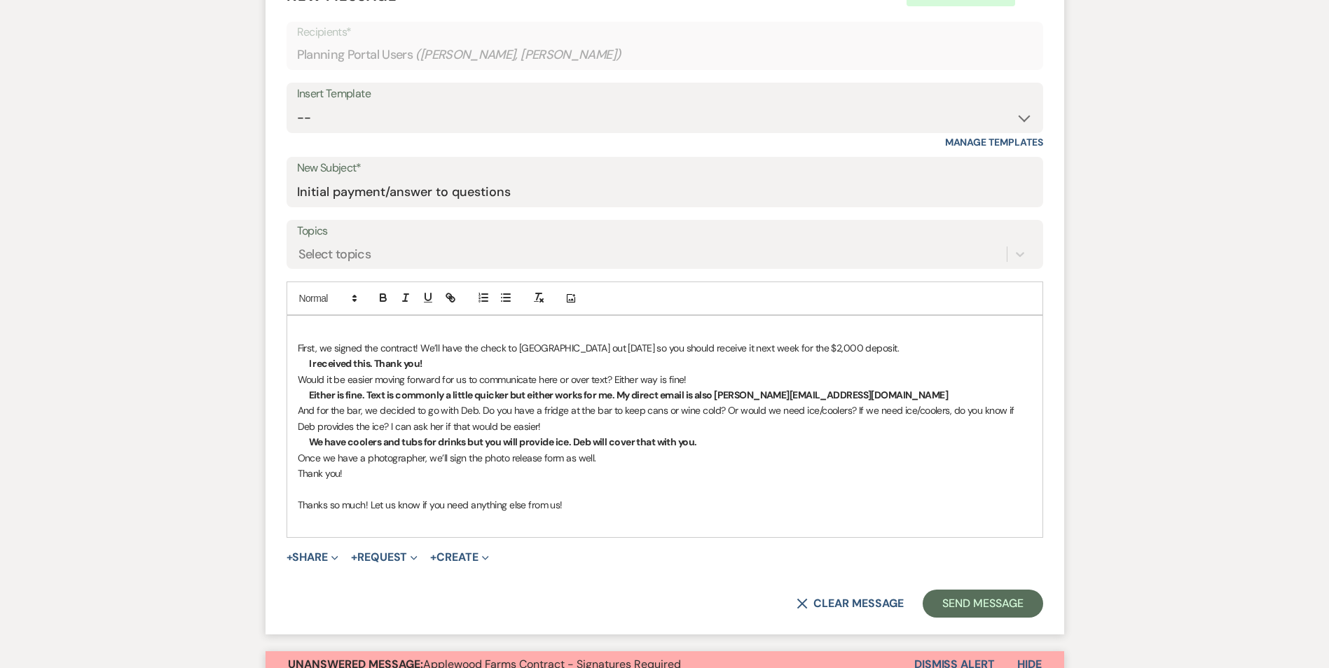
drag, startPoint x: 363, startPoint y: 476, endPoint x: 308, endPoint y: 468, distance: 55.2
click at [308, 468] on p "Thank you!" at bounding box center [665, 473] width 734 height 15
click at [387, 301] on icon "button" at bounding box center [383, 297] width 13 height 13
drag, startPoint x: 572, startPoint y: 504, endPoint x: 369, endPoint y: 509, distance: 204.0
click at [369, 509] on p "Thanks so much! Let us know if you need anything else from us!" at bounding box center [665, 504] width 734 height 15
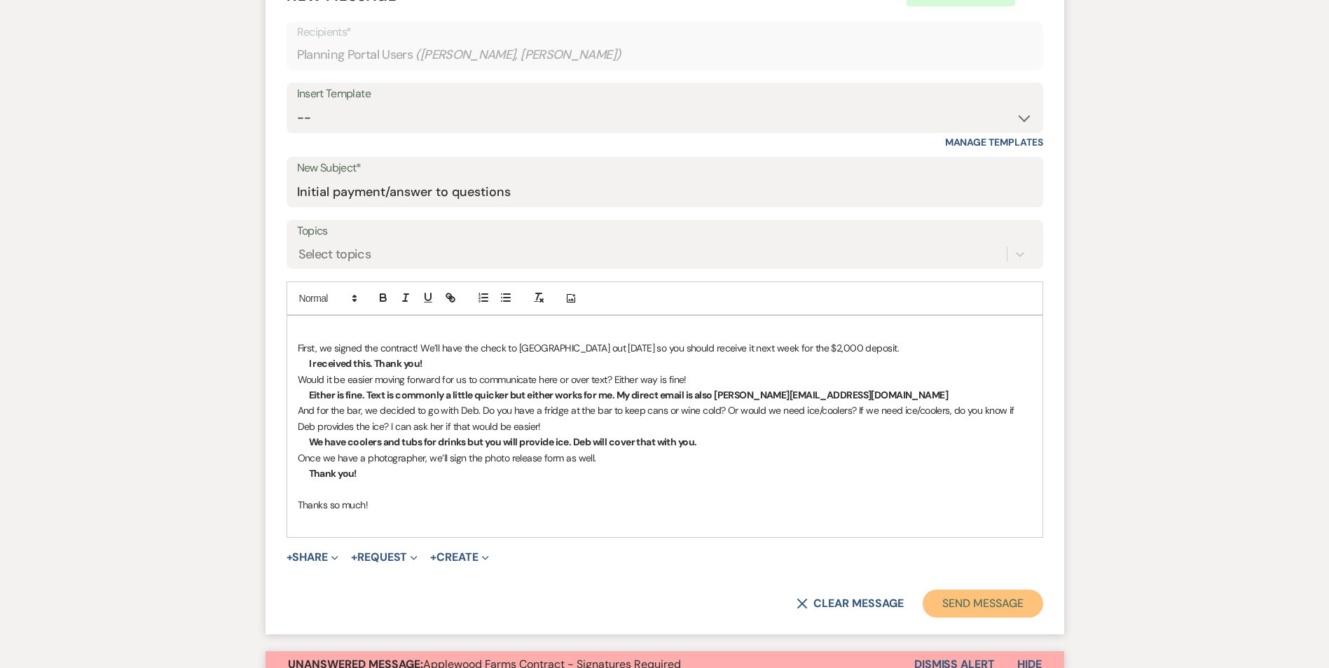
click at [951, 607] on button "Send Message" at bounding box center [983, 604] width 120 height 28
